Goal: Register for event/course

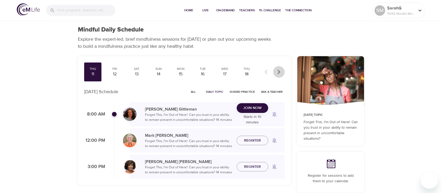
click at [278, 71] on icon "button" at bounding box center [278, 71] width 5 height 5
click at [94, 70] on div "Fri" at bounding box center [92, 69] width 13 height 4
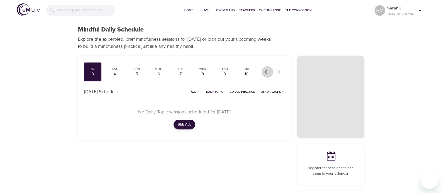
click at [265, 73] on icon "button" at bounding box center [267, 71] width 5 height 5
click at [224, 75] on div "1" at bounding box center [224, 74] width 13 height 6
click at [263, 72] on button "button" at bounding box center [268, 72] width 12 height 12
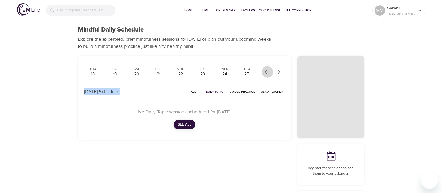
click at [263, 72] on div at bounding box center [273, 72] width 23 height 12
click at [93, 71] on div "11" at bounding box center [92, 74] width 13 height 6
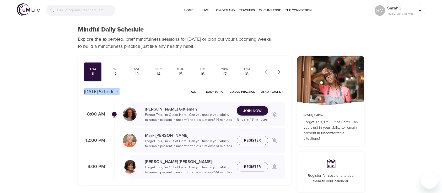
click at [252, 111] on span "Join Now" at bounding box center [252, 110] width 18 height 7
